Goal: Navigation & Orientation: Find specific page/section

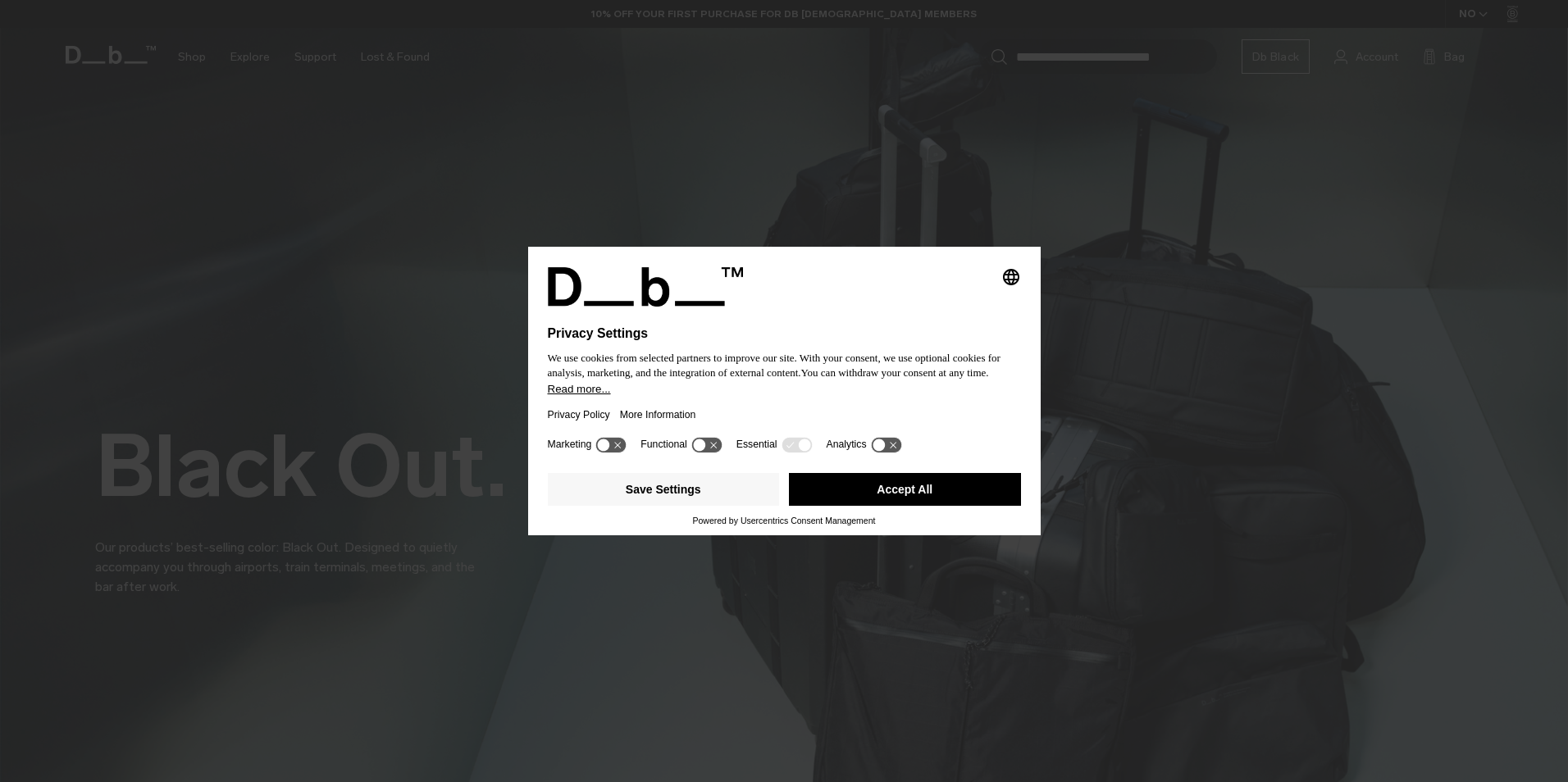
click at [873, 488] on button "Accept All" at bounding box center [904, 489] width 232 height 33
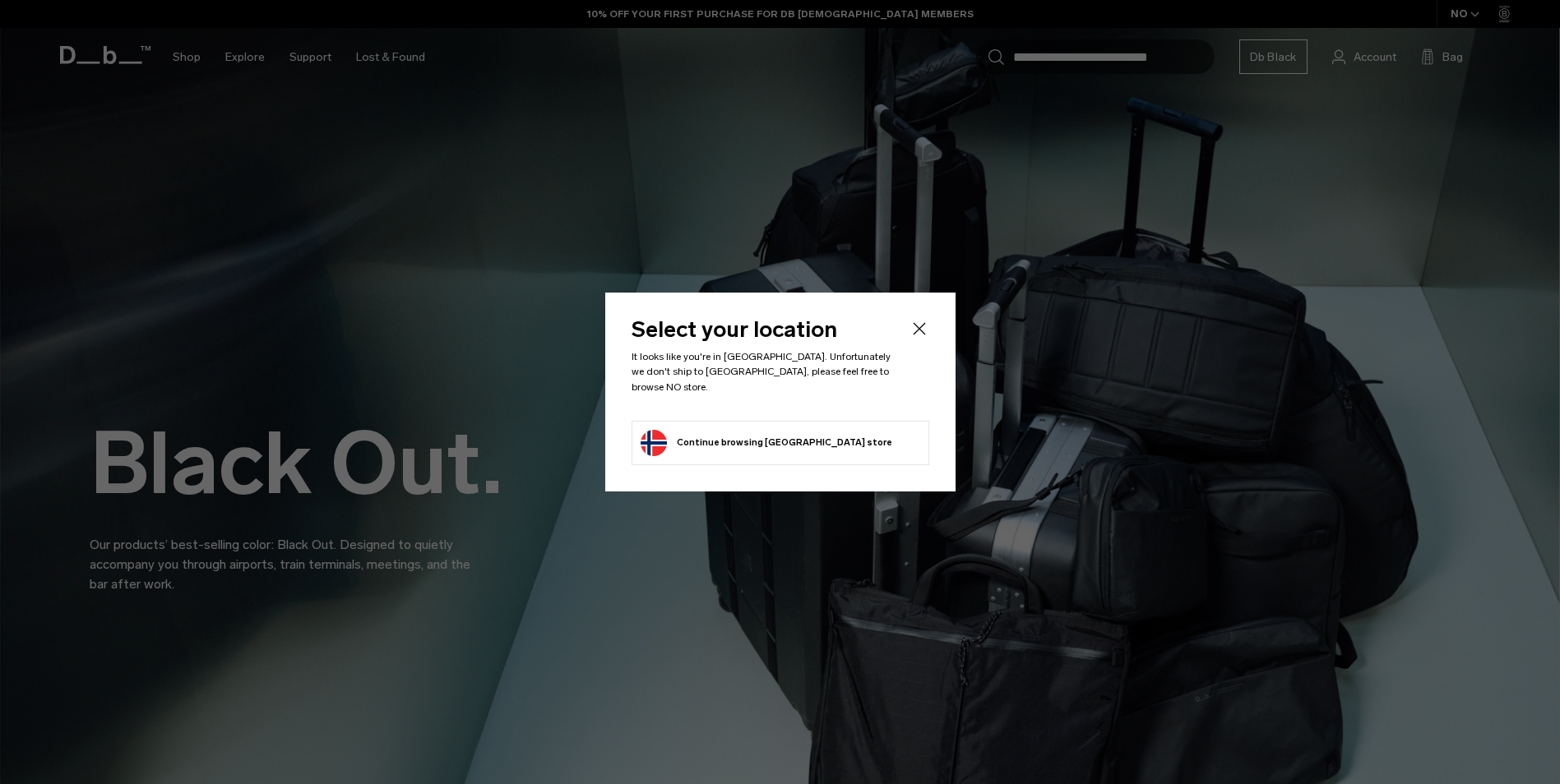
click at [729, 430] on button "Continue browsing [GEOGRAPHIC_DATA] store Continue shopping in [GEOGRAPHIC_DATA]" at bounding box center [766, 443] width 252 height 26
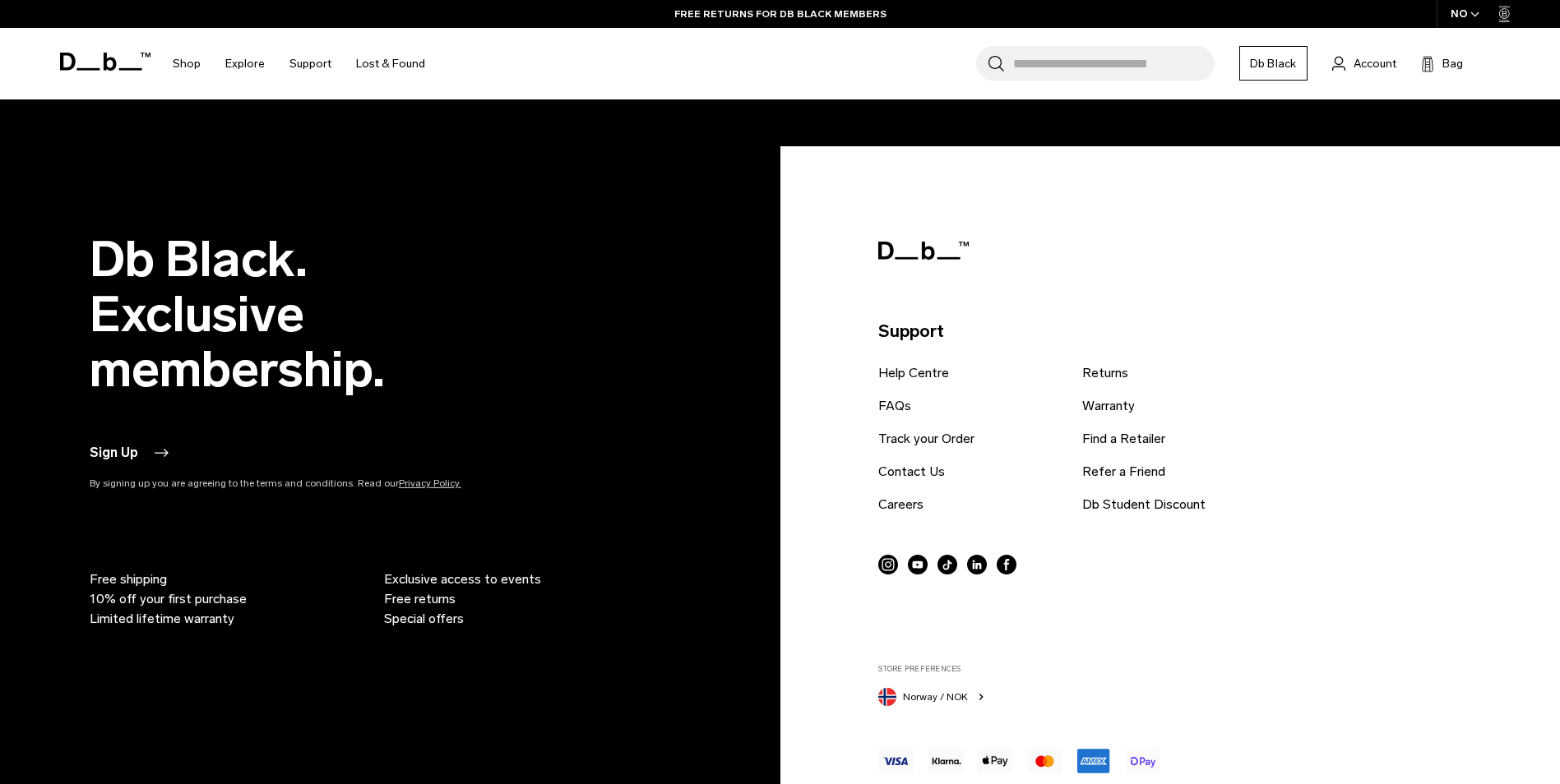
scroll to position [4900, 0]
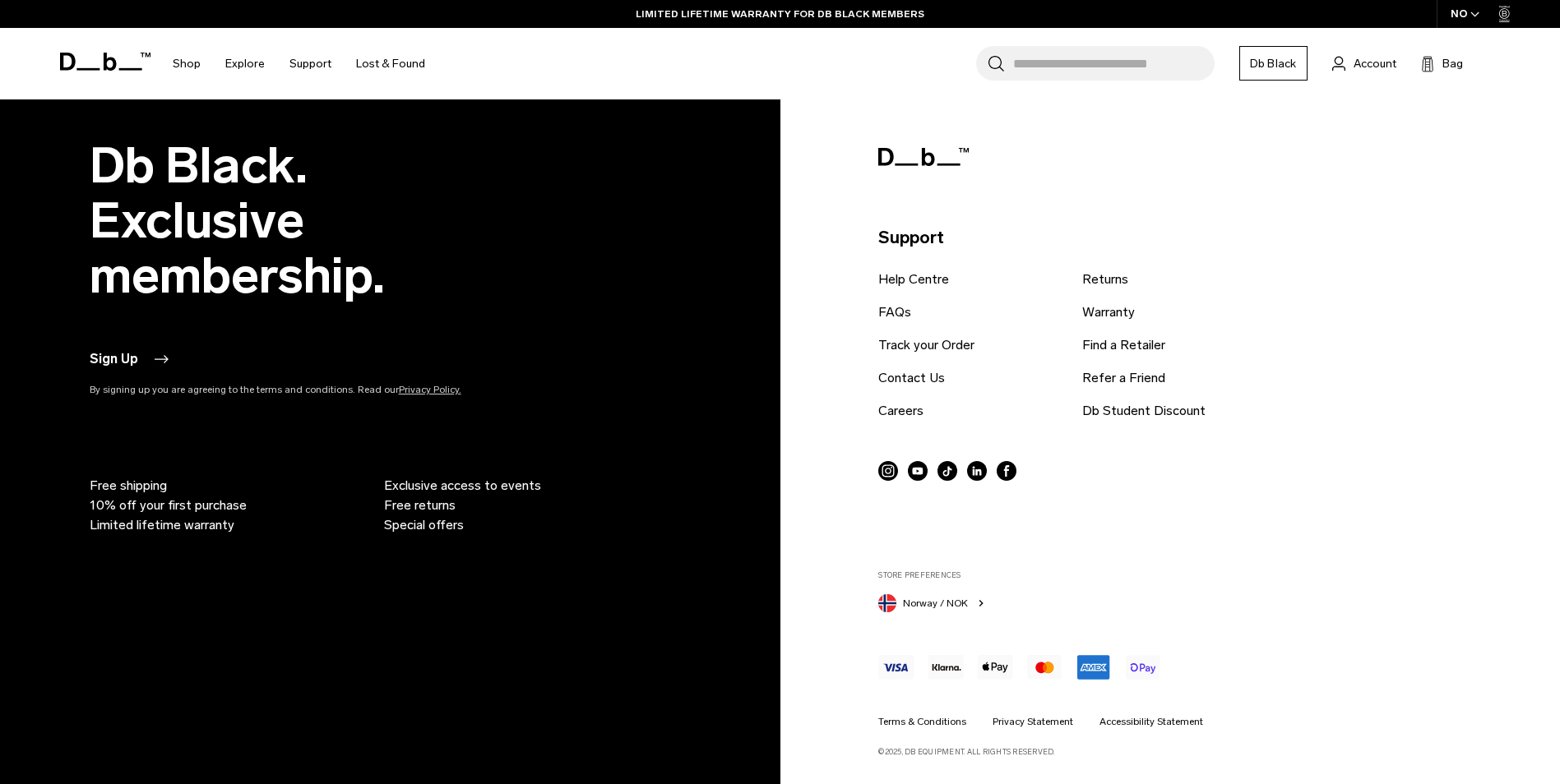
click at [937, 602] on span "Norway / NOK" at bounding box center [935, 603] width 65 height 15
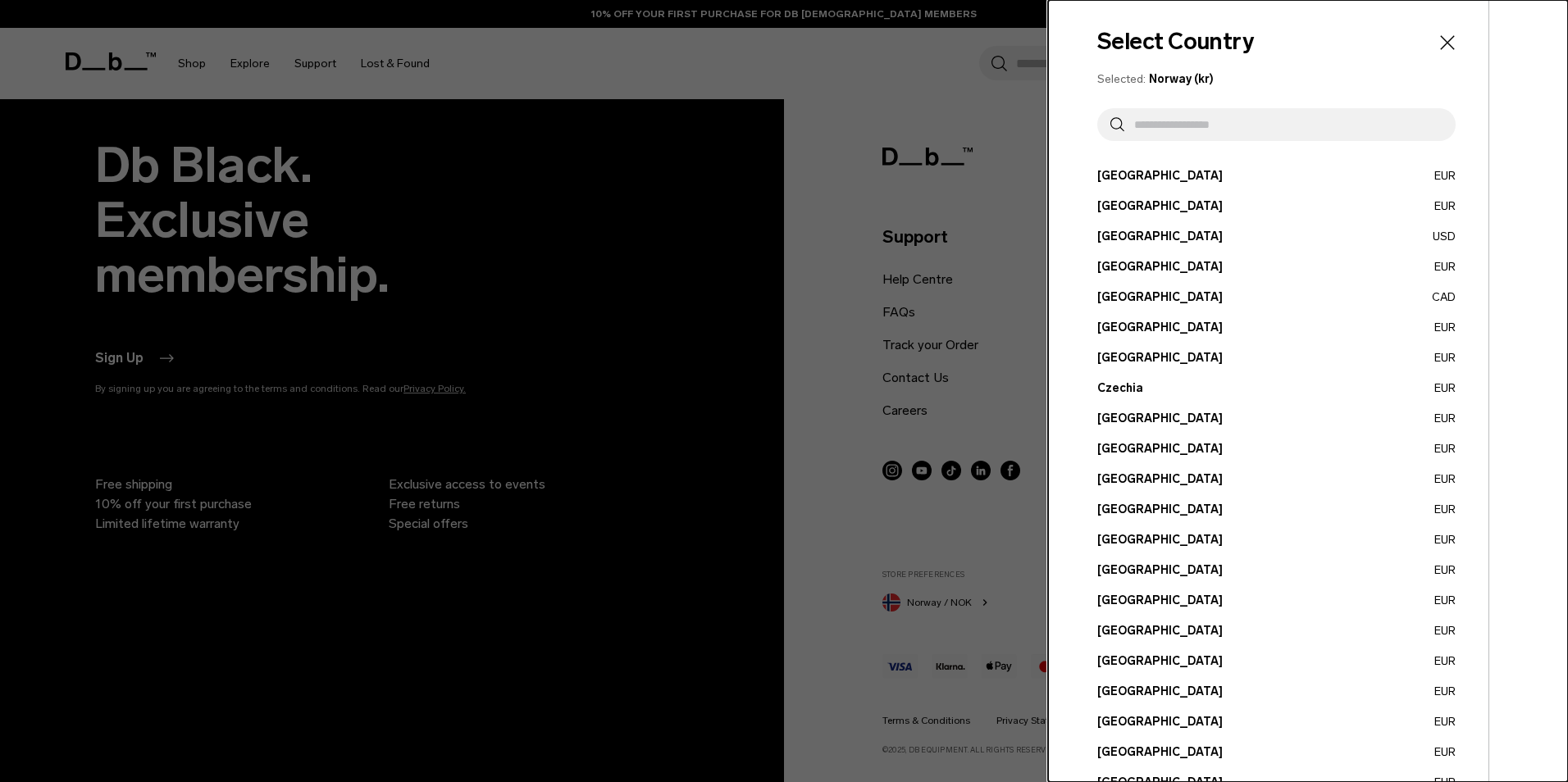
scroll to position [0, 0]
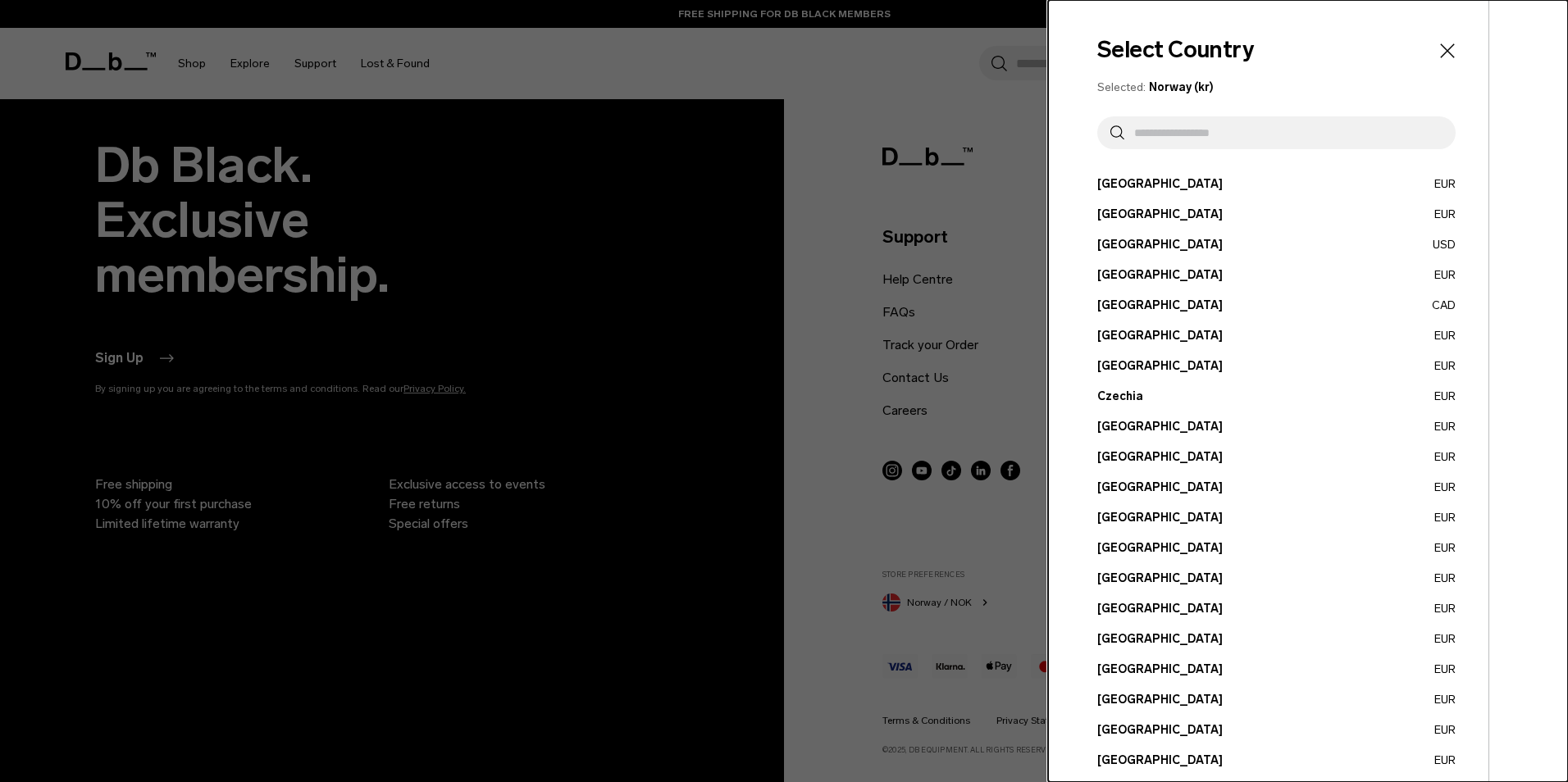
click at [1436, 49] on icon "Close" at bounding box center [1447, 50] width 23 height 23
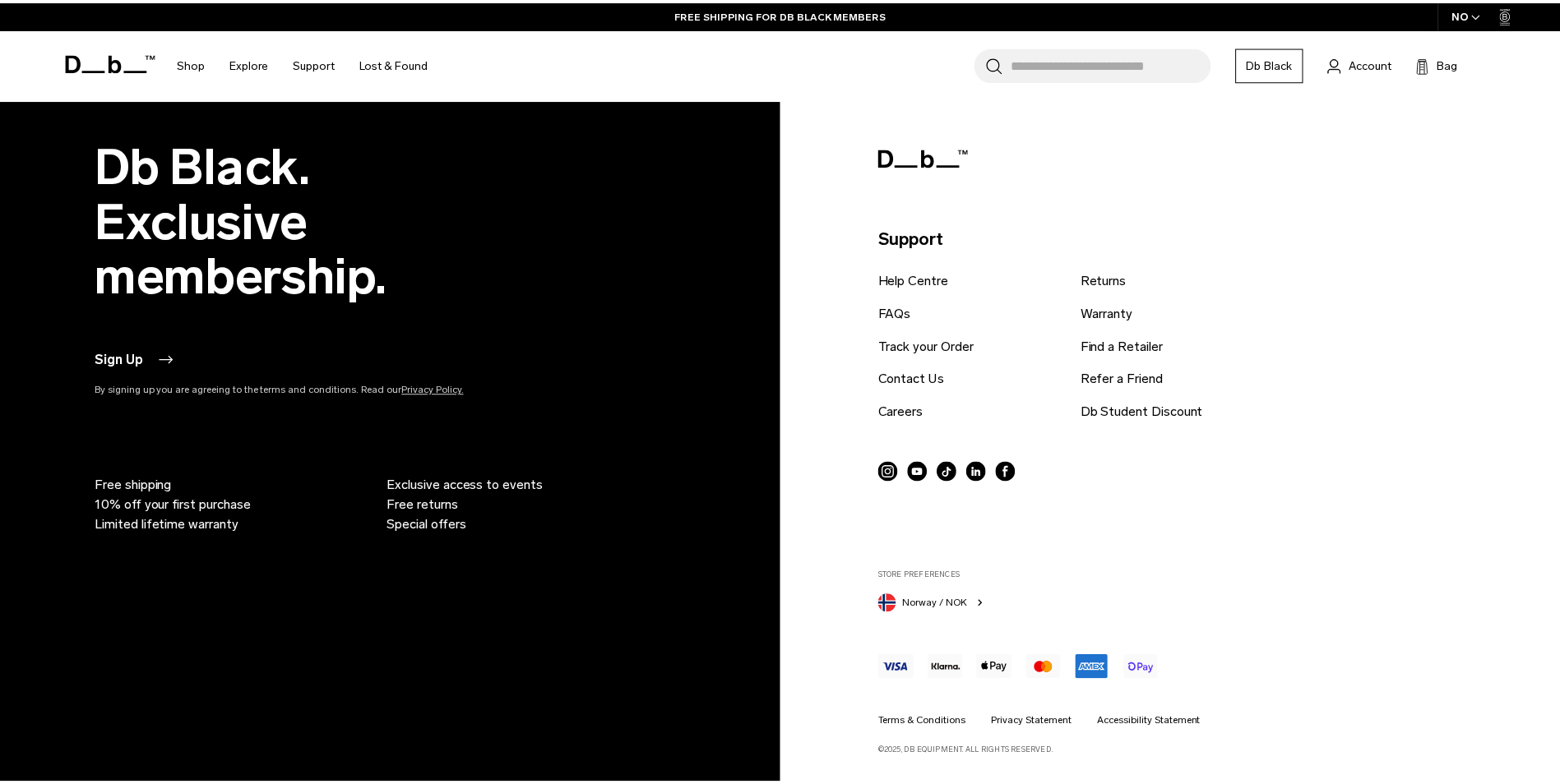
scroll to position [4900, 0]
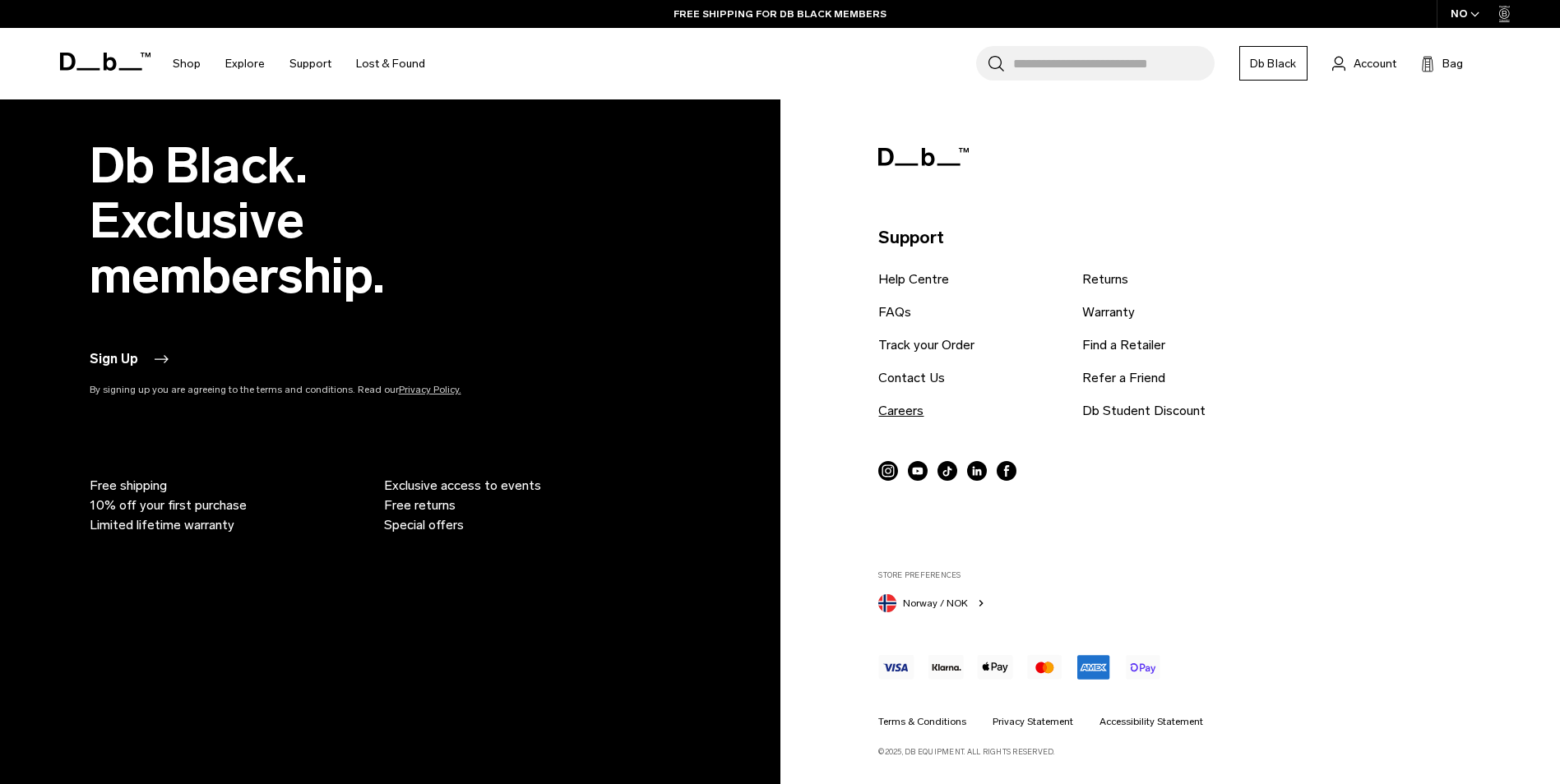
click at [889, 407] on link "Careers" at bounding box center [900, 410] width 45 height 20
